Goal: Information Seeking & Learning: Learn about a topic

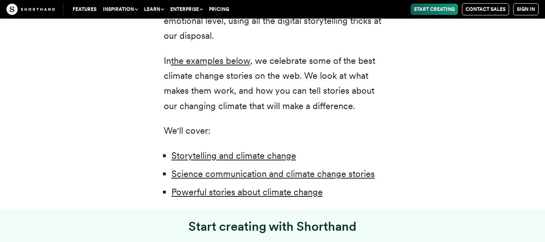
scroll to position [565, 0]
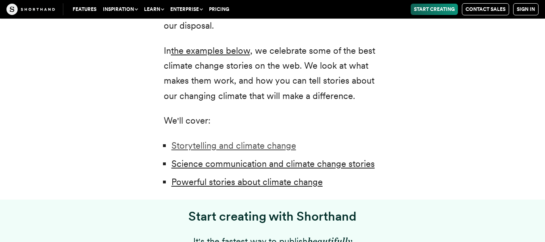
click at [223, 143] on link "Storytelling and climate change" at bounding box center [234, 145] width 125 height 10
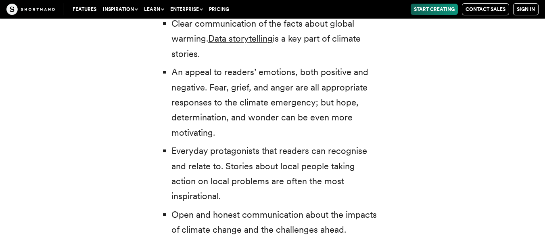
scroll to position [2546, 0]
